Goal: Task Accomplishment & Management: Manage account settings

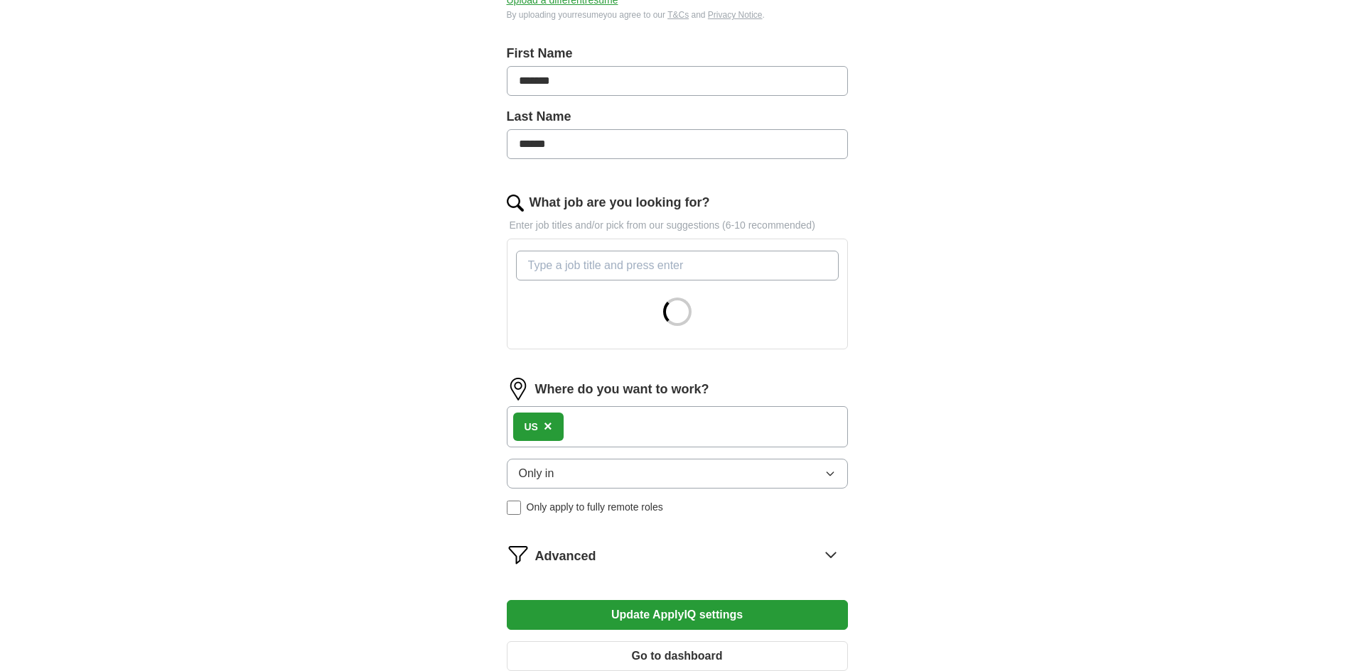
scroll to position [453, 0]
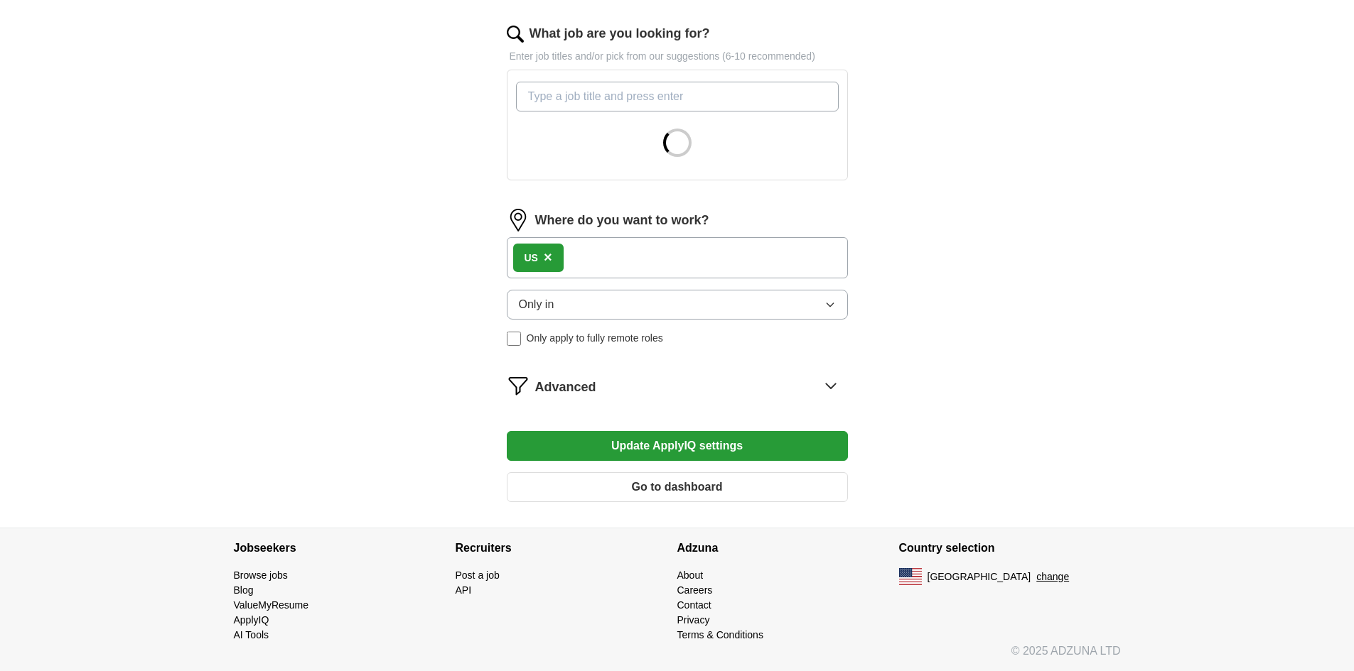
click at [825, 380] on icon at bounding box center [830, 385] width 23 height 23
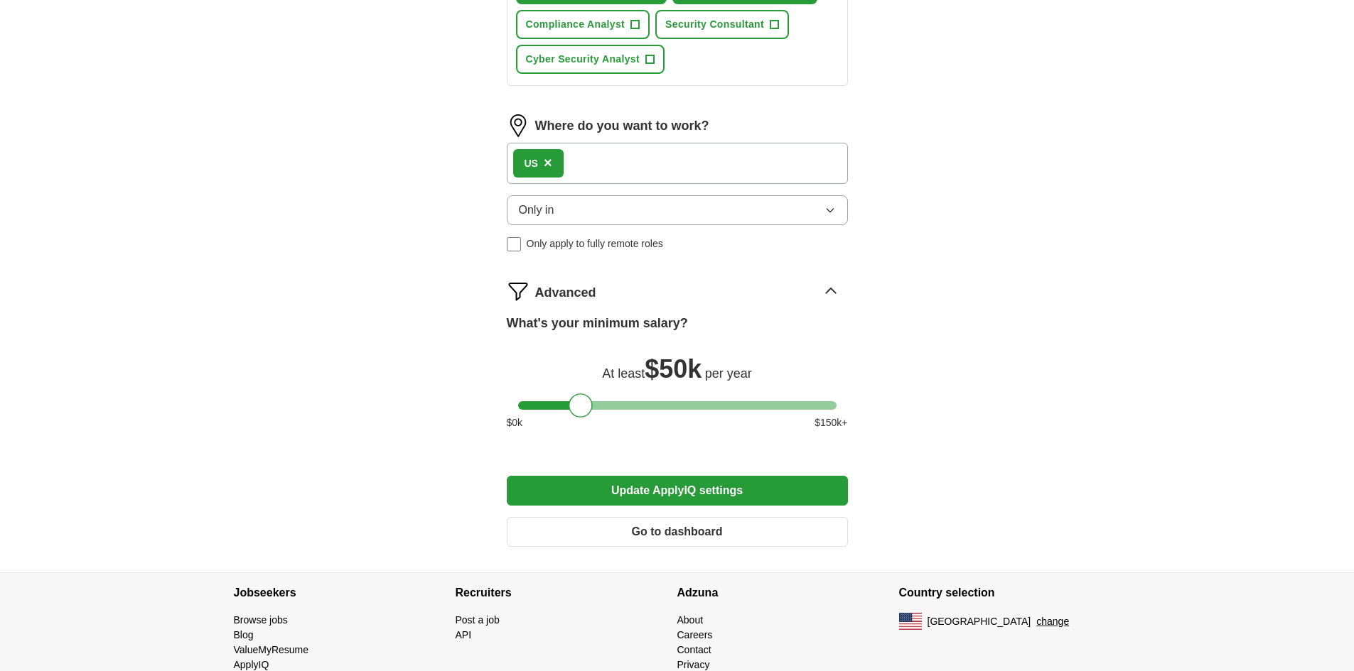
scroll to position [806, 0]
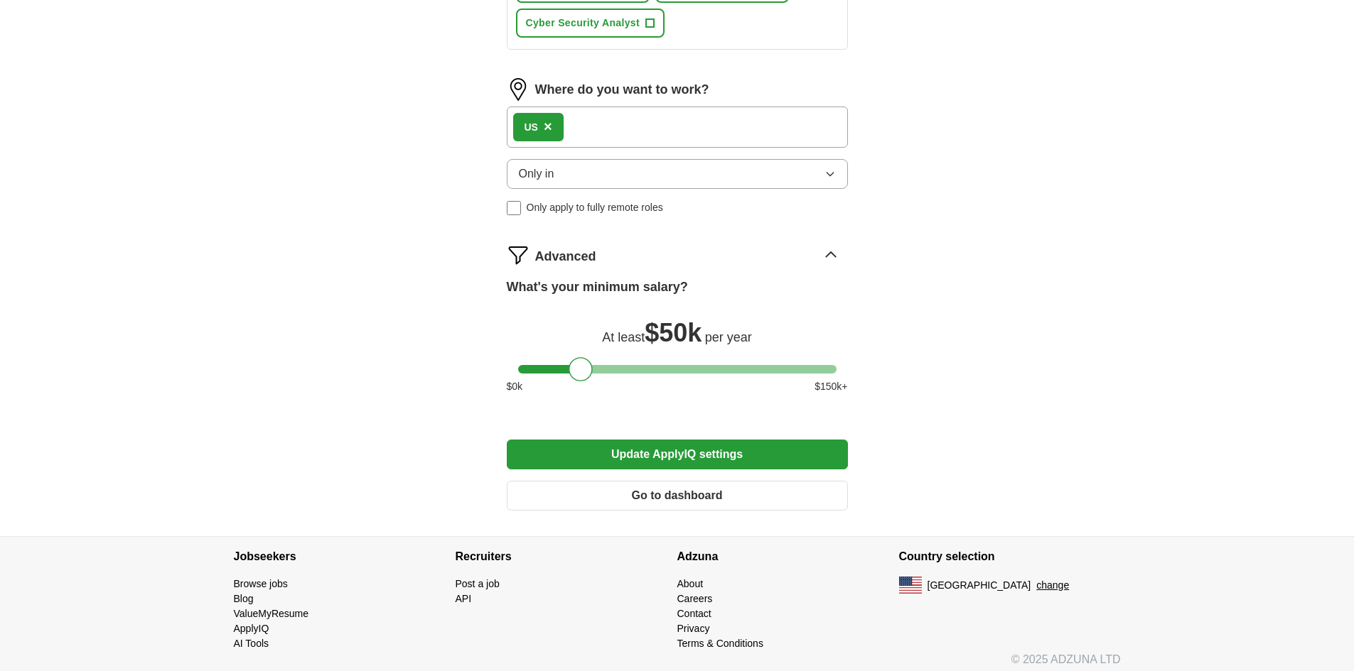
click at [826, 254] on icon at bounding box center [830, 255] width 23 height 23
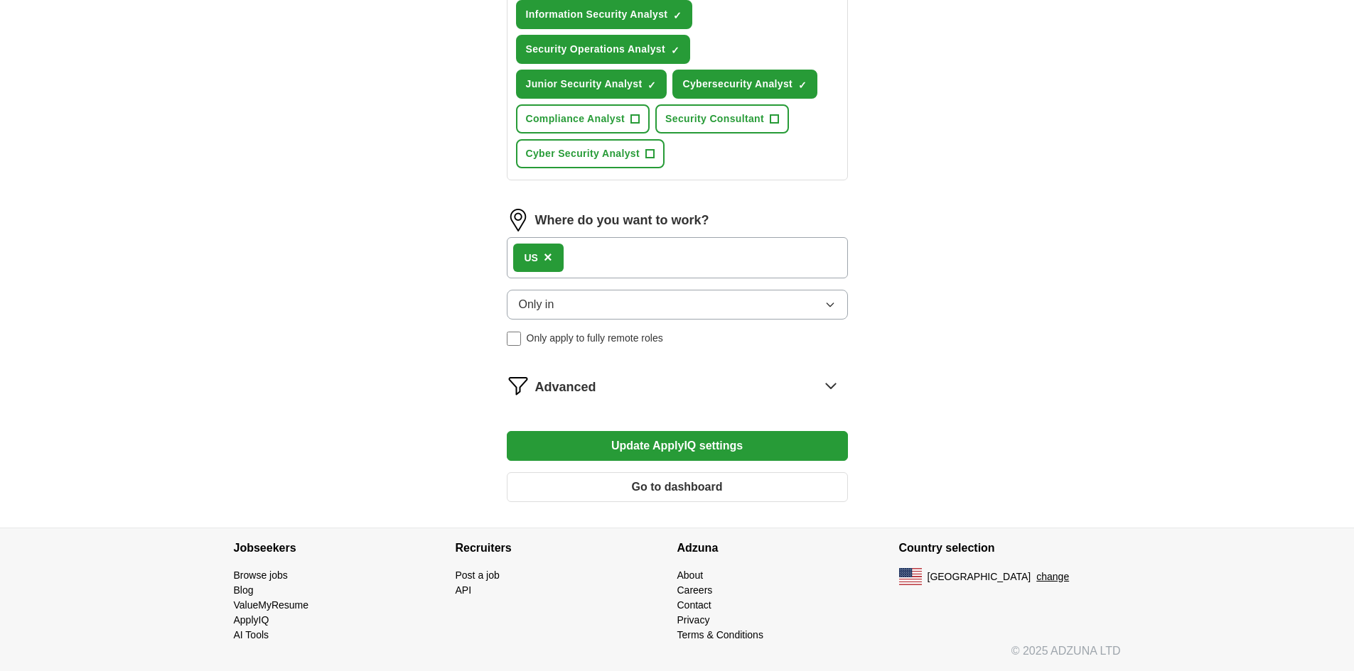
click at [836, 385] on icon at bounding box center [830, 385] width 23 height 23
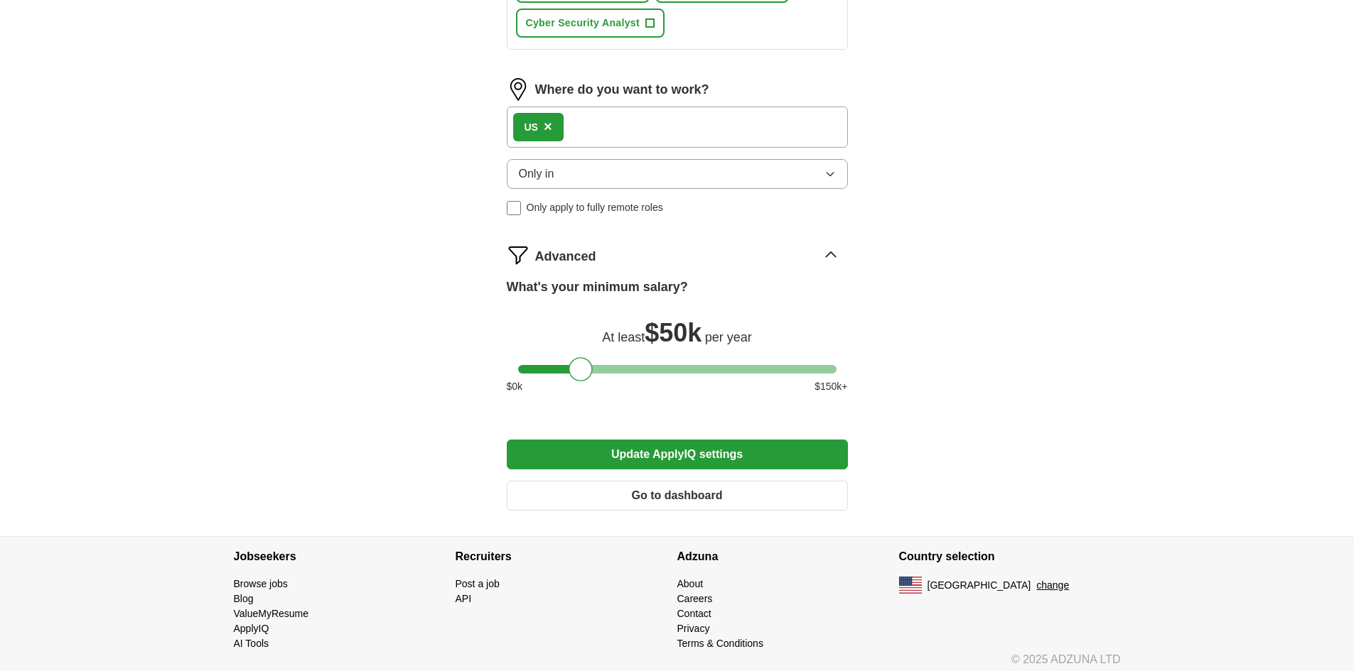
click at [827, 175] on icon "button" at bounding box center [829, 173] width 11 height 11
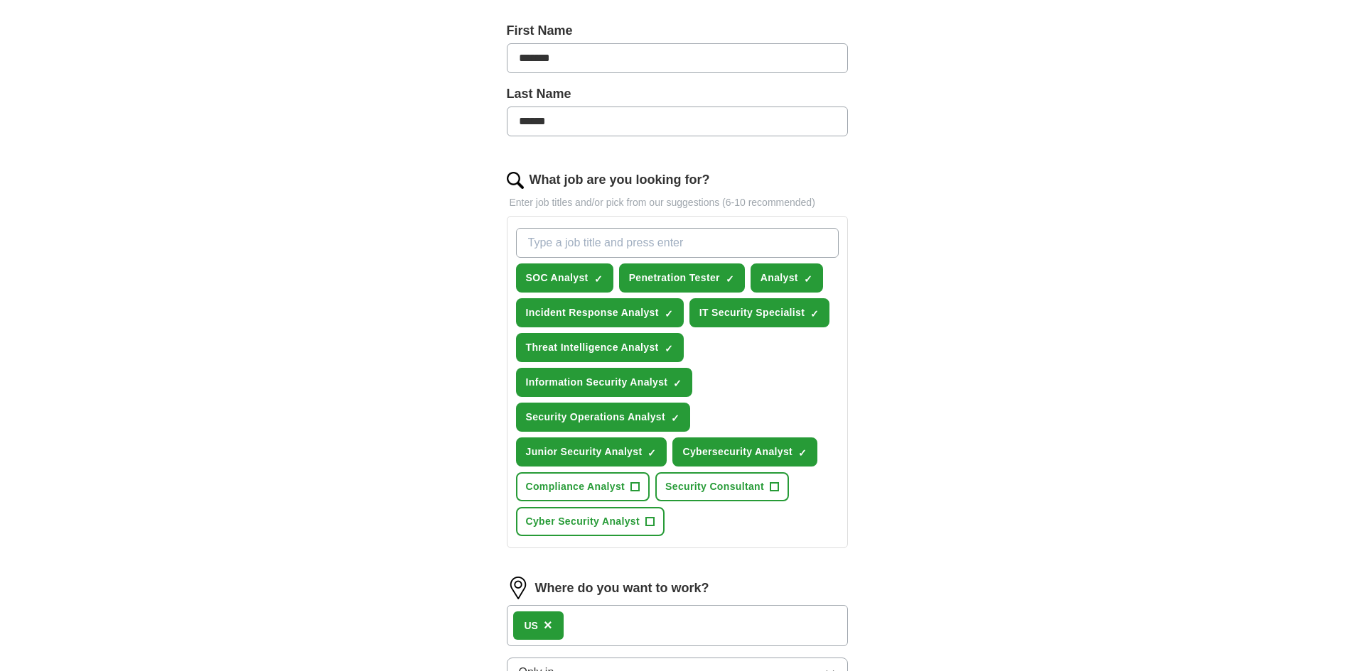
scroll to position [308, 0]
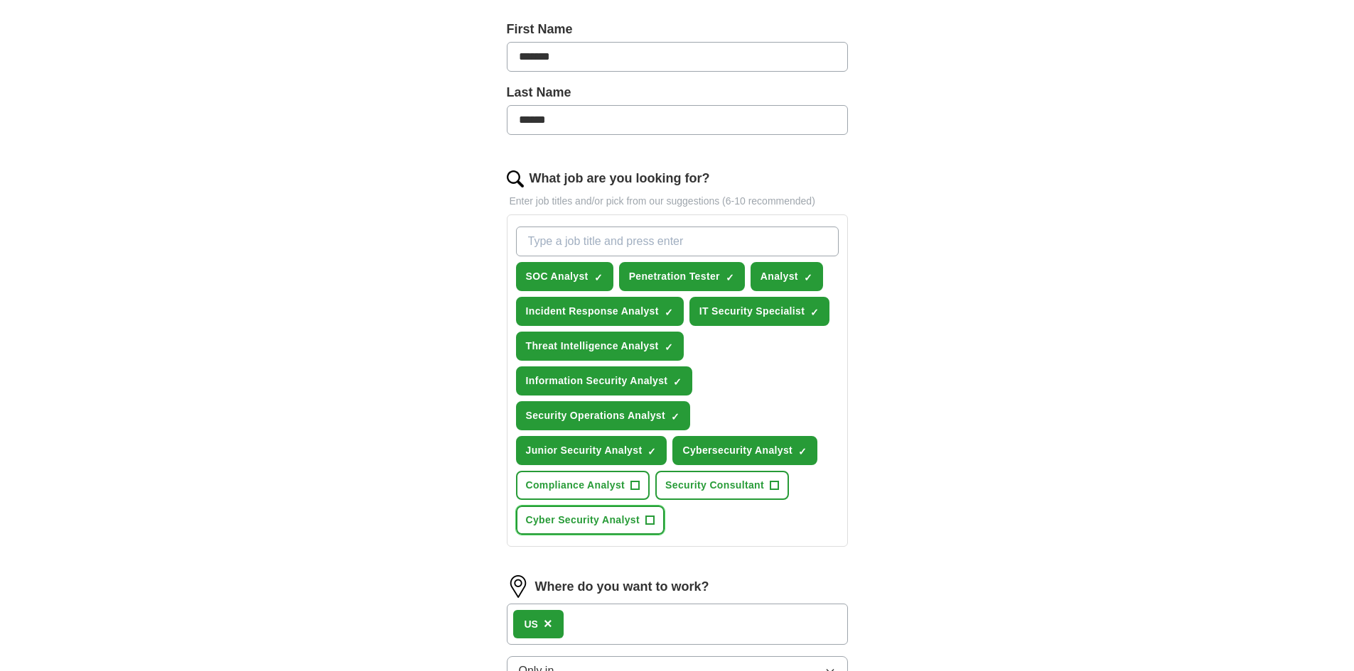
click at [642, 519] on button "Cyber Security Analyst +" at bounding box center [590, 520] width 148 height 29
click at [771, 484] on span "+" at bounding box center [774, 485] width 9 height 11
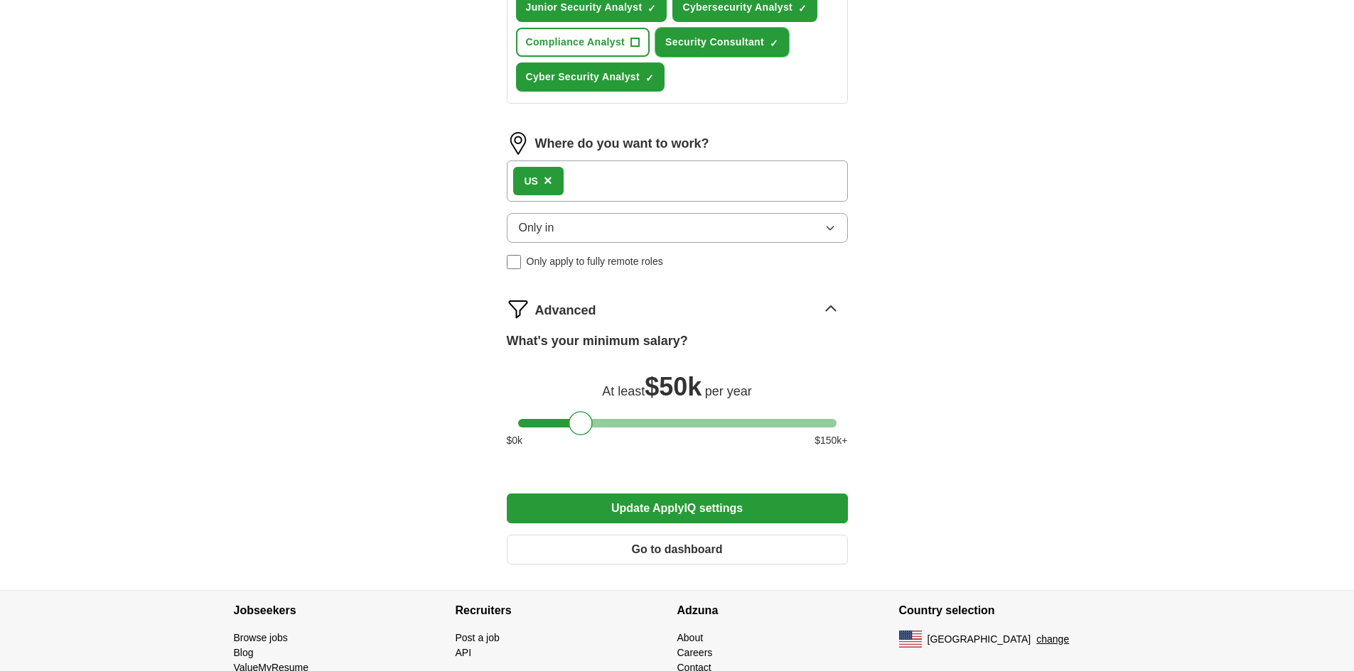
scroll to position [814, 0]
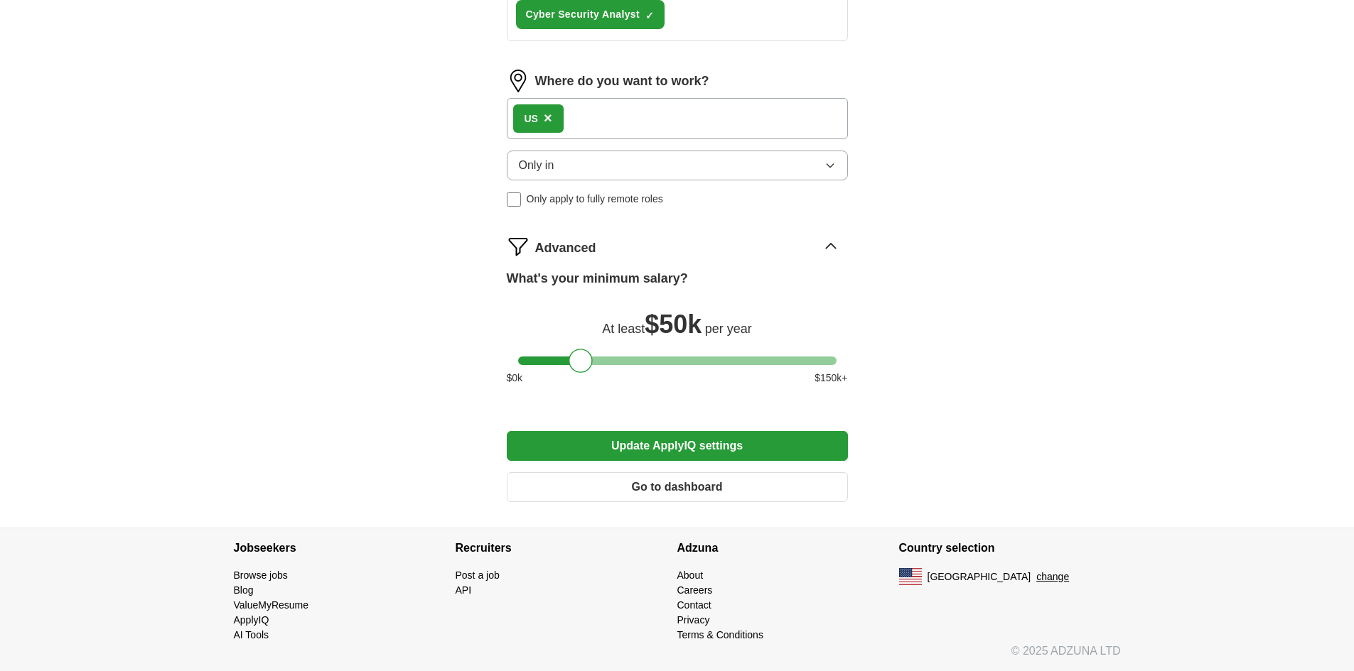
click at [692, 446] on button "Update ApplyIQ settings" at bounding box center [677, 446] width 341 height 30
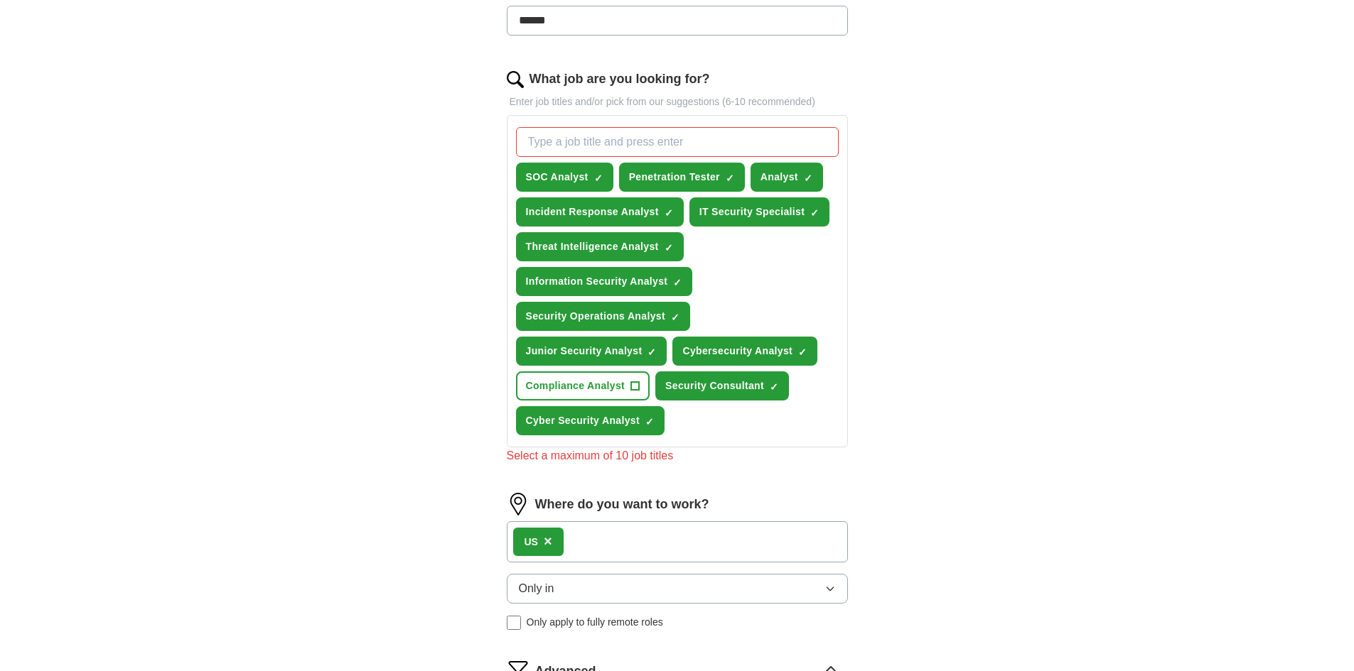
scroll to position [388, 0]
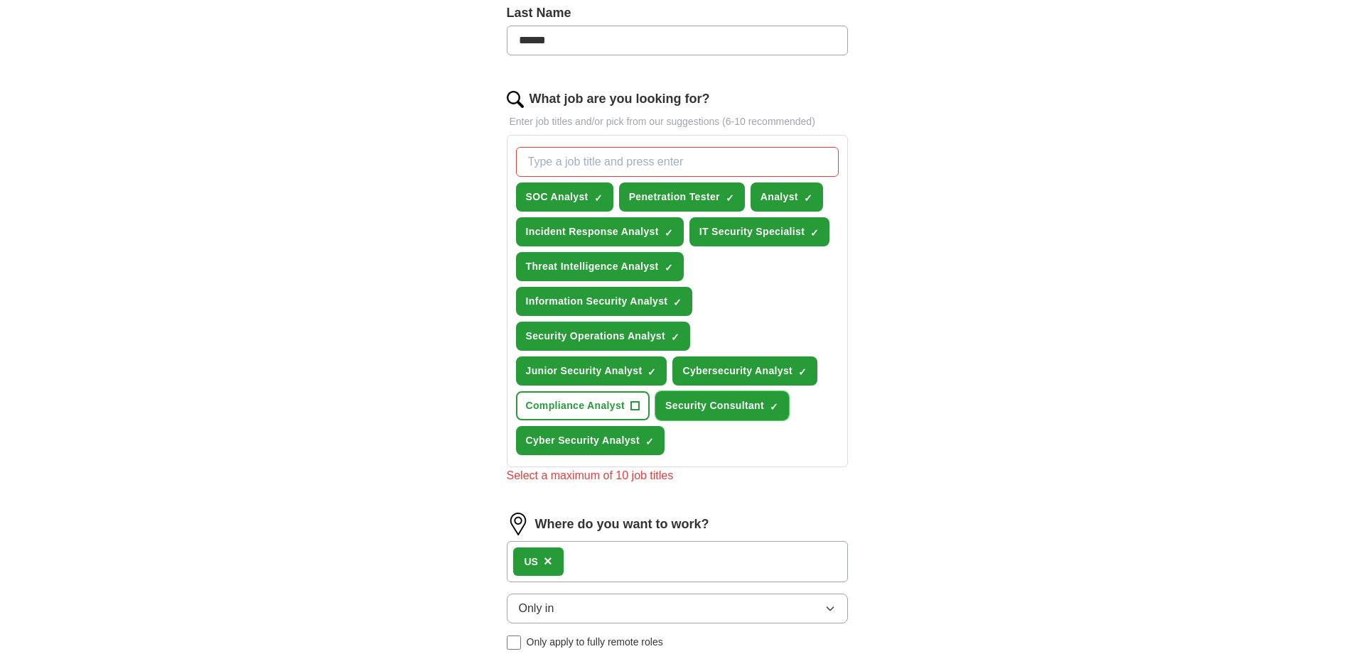
click at [0, 0] on span "×" at bounding box center [0, 0] width 0 height 0
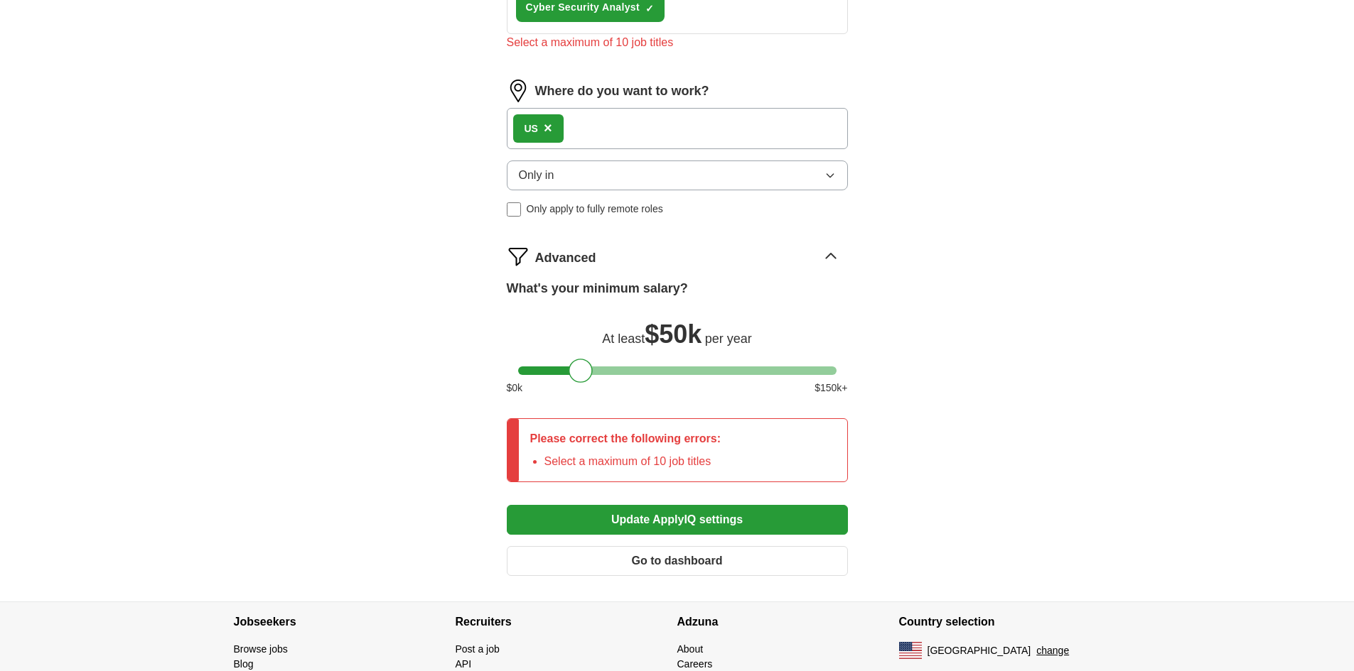
scroll to position [885, 0]
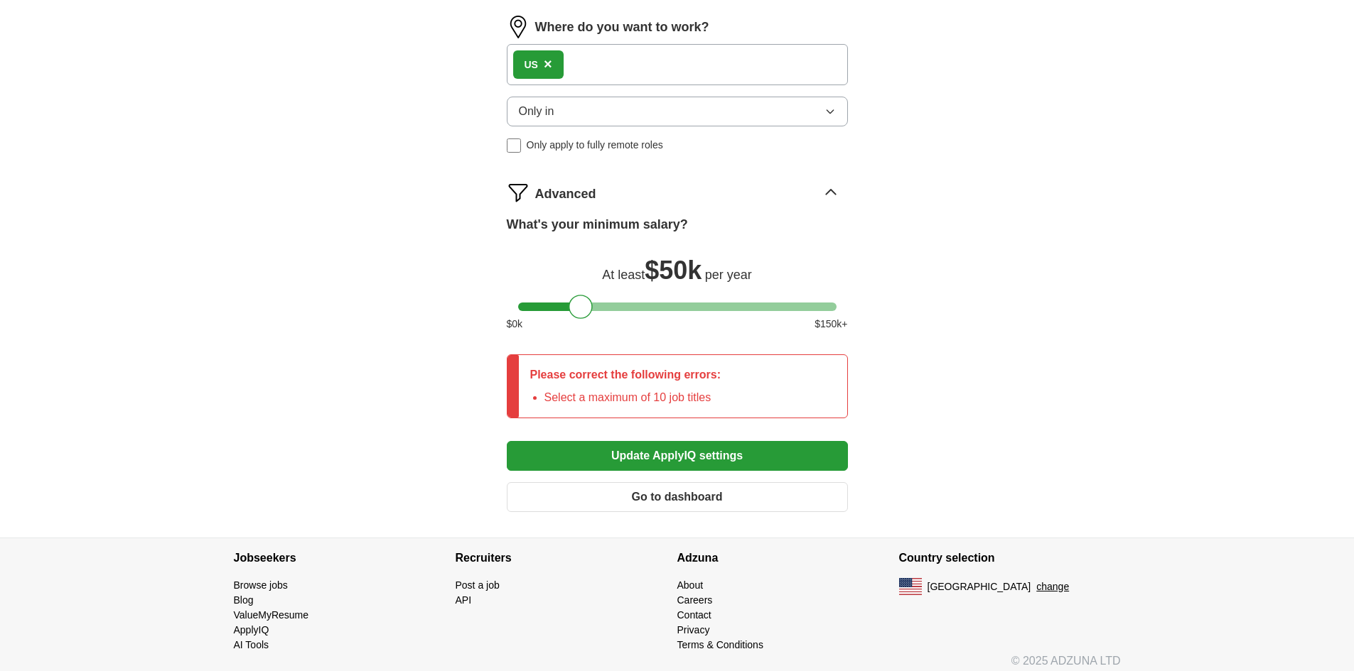
click at [695, 461] on button "Update ApplyIQ settings" at bounding box center [677, 456] width 341 height 30
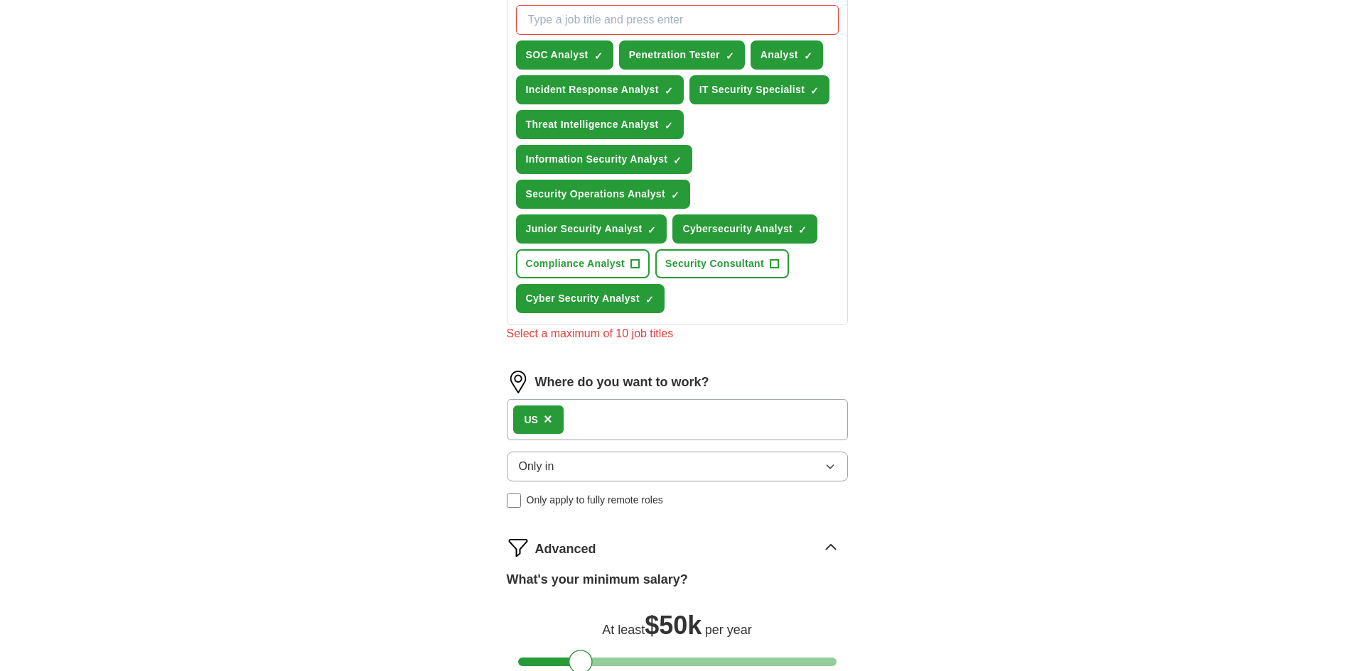
scroll to position [459, 0]
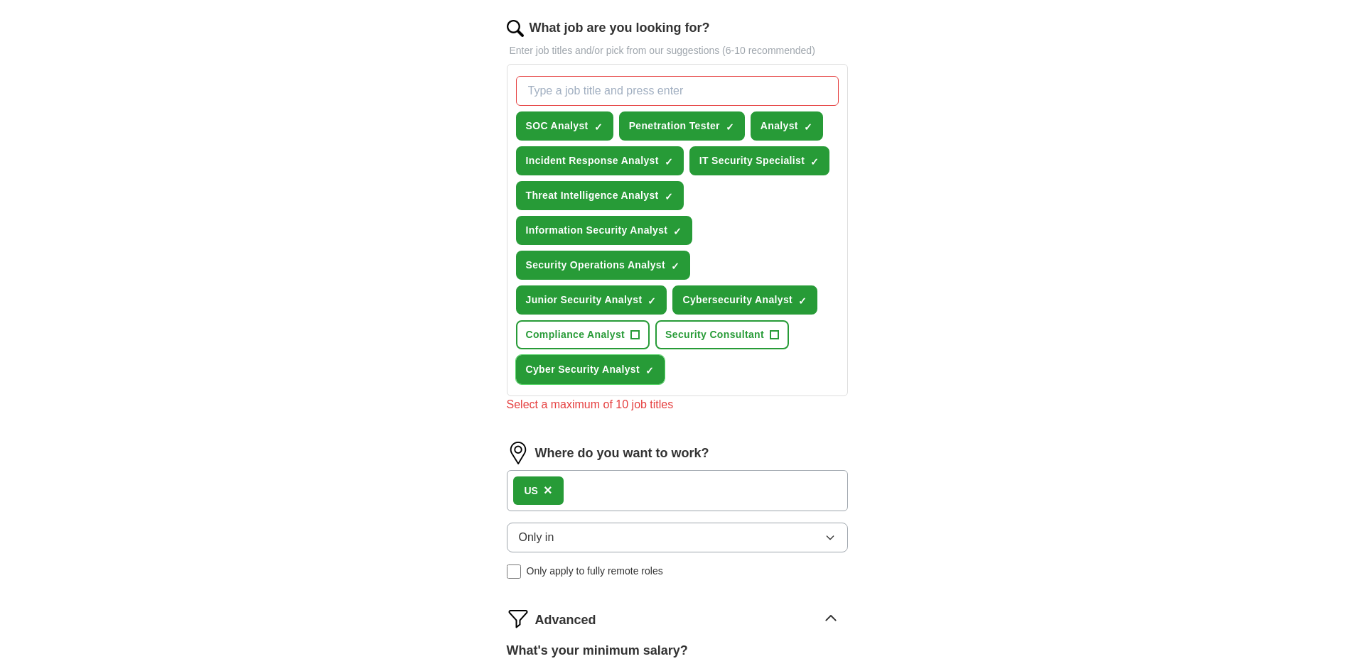
click at [627, 369] on span "Cyber Security Analyst" at bounding box center [583, 369] width 114 height 15
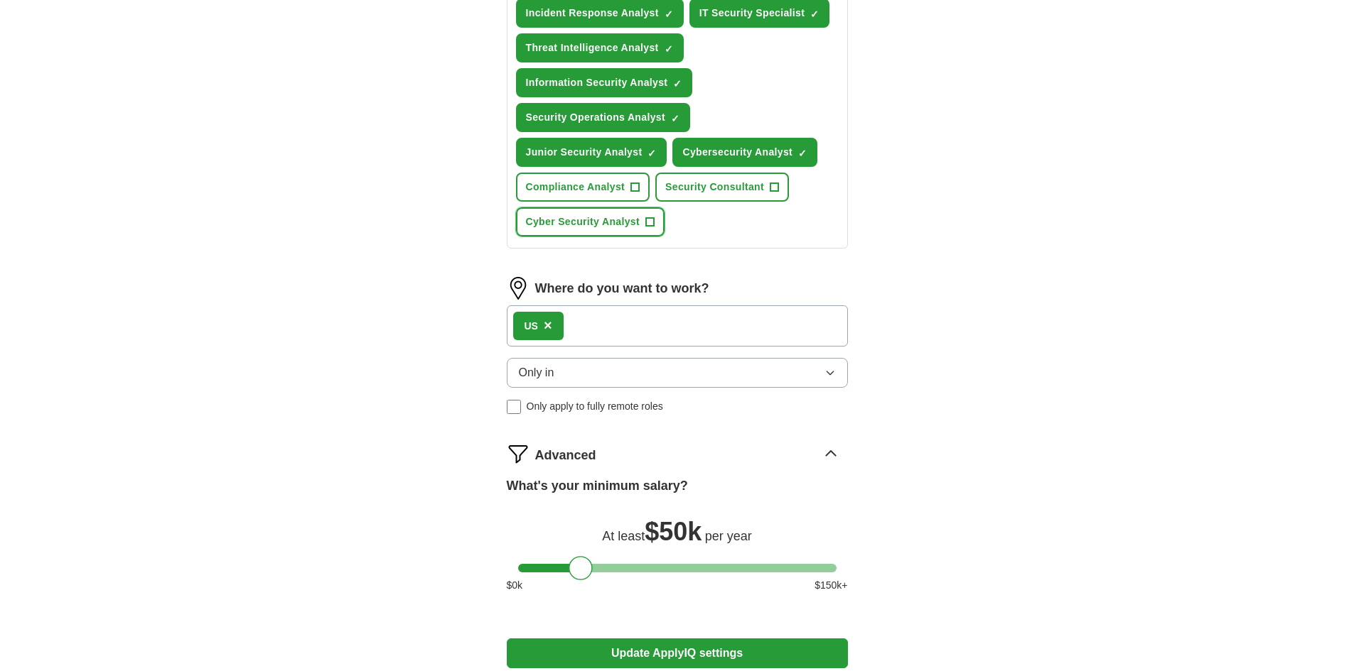
scroll to position [814, 0]
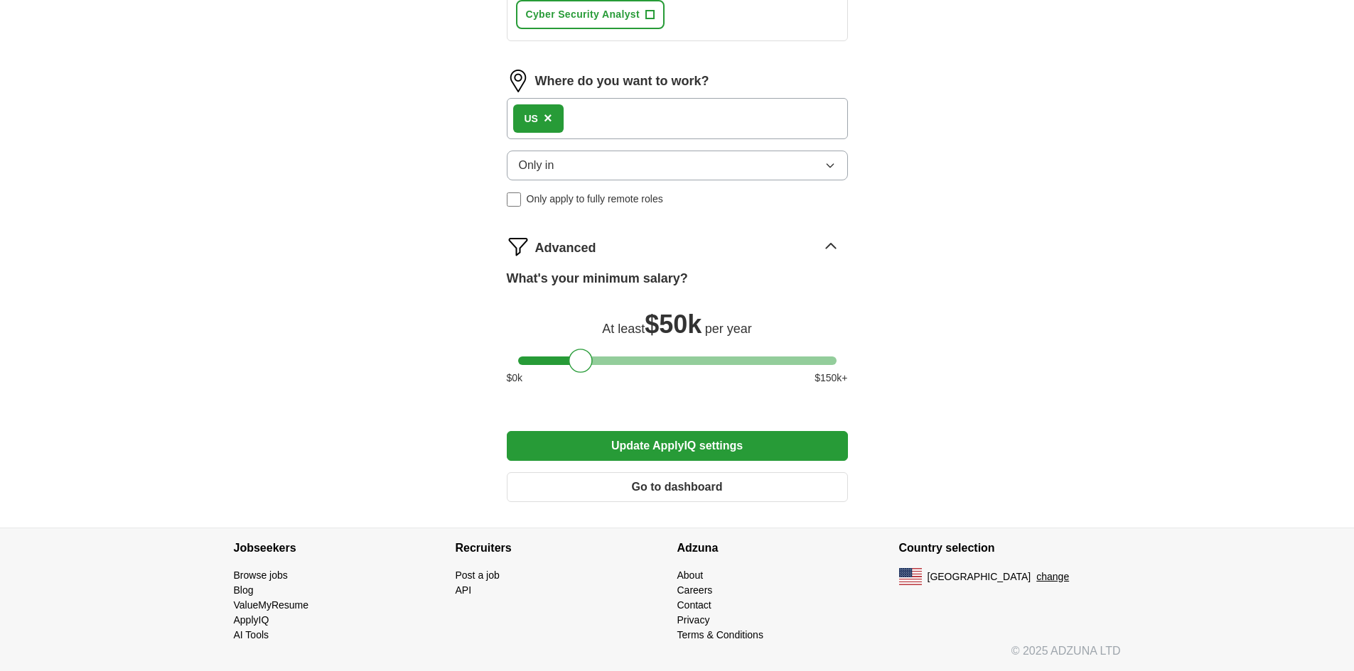
click at [690, 441] on button "Update ApplyIQ settings" at bounding box center [677, 446] width 341 height 30
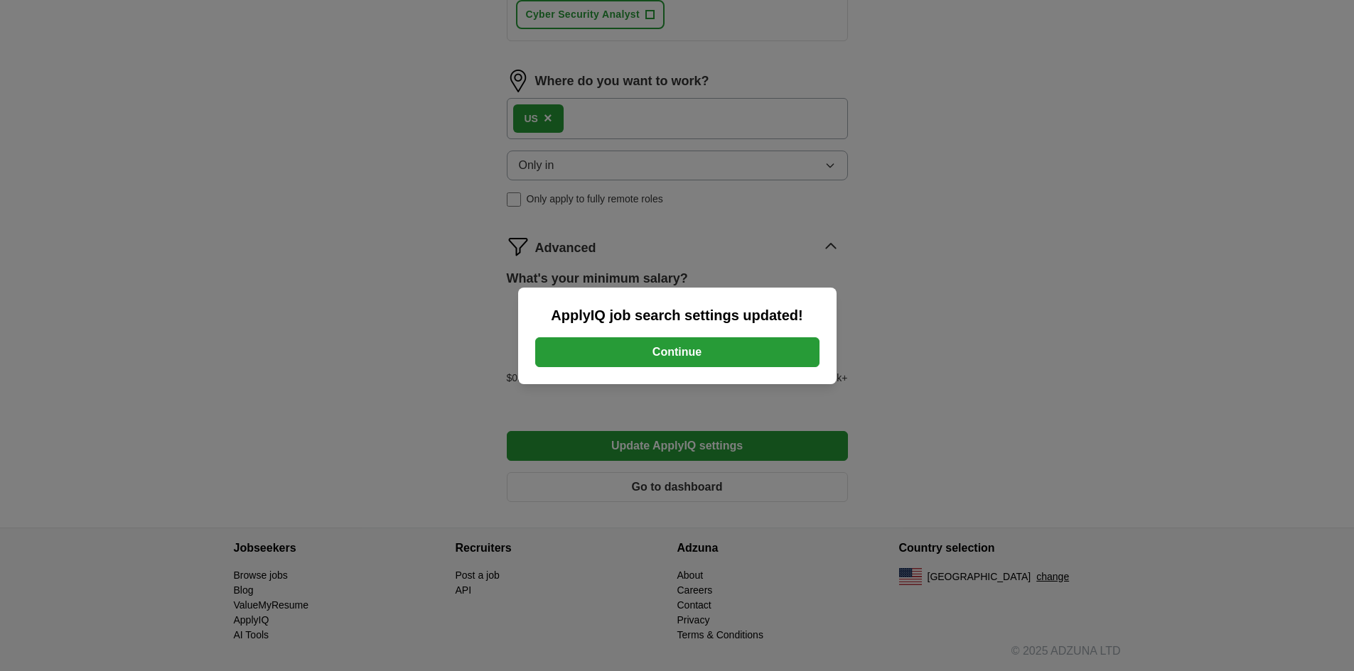
click at [636, 345] on button "Continue" at bounding box center [677, 352] width 284 height 30
